Goal: Task Accomplishment & Management: Use online tool/utility

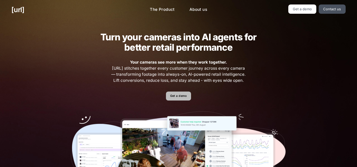
click at [180, 96] on link "Get a demo" at bounding box center [178, 96] width 25 height 9
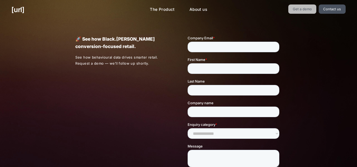
click at [302, 9] on link "Get a demo" at bounding box center [302, 8] width 28 height 9
